Goal: Task Accomplishment & Management: Manage account settings

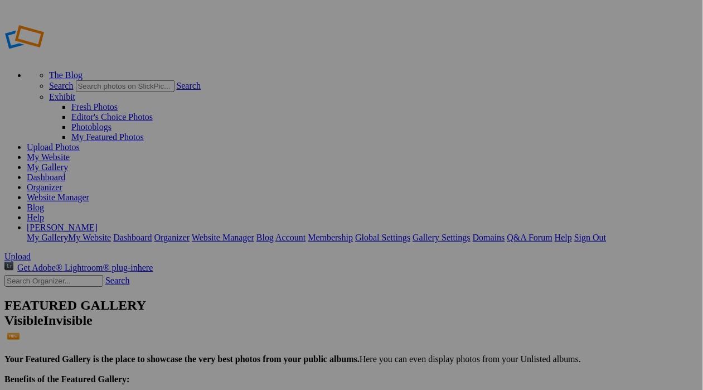
drag, startPoint x: 56, startPoint y: 112, endPoint x: 56, endPoint y: 149, distance: 36.8
